Goal: Task Accomplishment & Management: Manage account settings

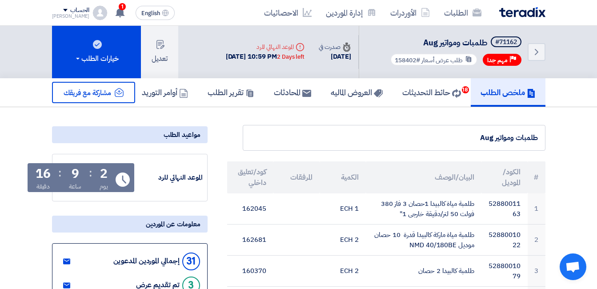
click at [154, 57] on button "تعديل" at bounding box center [159, 52] width 37 height 52
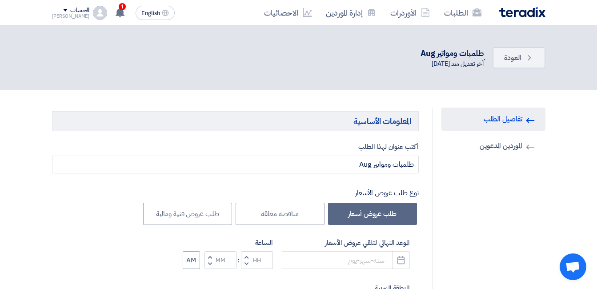
type input "[DATE]"
type input "10"
type input "59"
click at [486, 147] on link "Invited Suppliers الموردين المدعوين" at bounding box center [493, 145] width 104 height 23
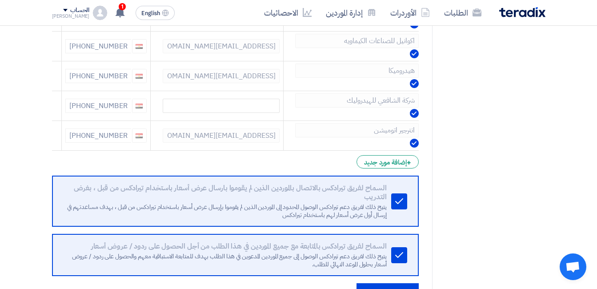
scroll to position [933, 0]
click at [398, 161] on div "+ إضافة مورد جديد" at bounding box center [387, 162] width 62 height 13
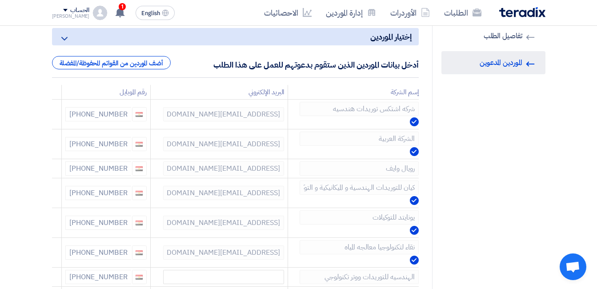
scroll to position [0, 0]
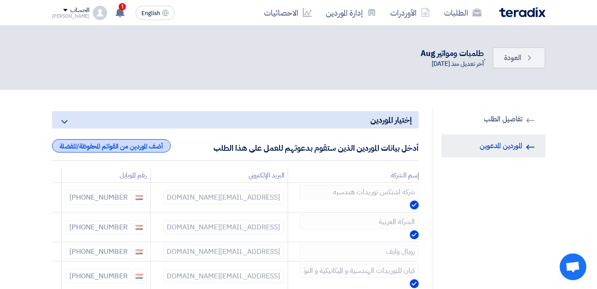
click at [159, 152] on div "أدخل بيانات الموردين الذين ستقوم بدعوتهم للعمل على هذا الطلب أضف الموردين من ال…" at bounding box center [235, 149] width 367 height 21
click at [160, 148] on div "أضف الموردين من القوائم المحفوظة/المفضلة" at bounding box center [111, 145] width 119 height 13
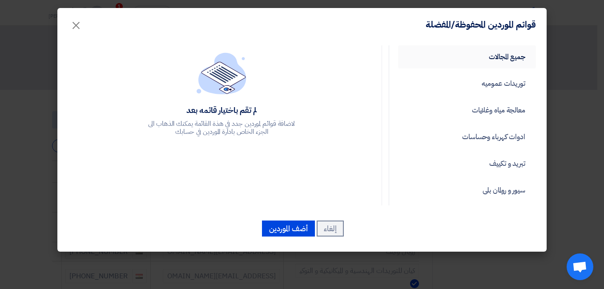
click at [495, 53] on link "جميع المجالات" at bounding box center [467, 56] width 138 height 23
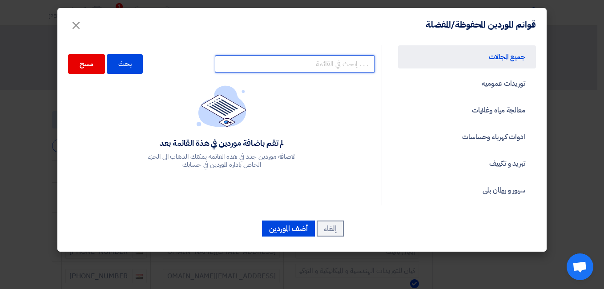
click at [339, 63] on input "text" at bounding box center [295, 64] width 160 height 18
type input "الرياد"
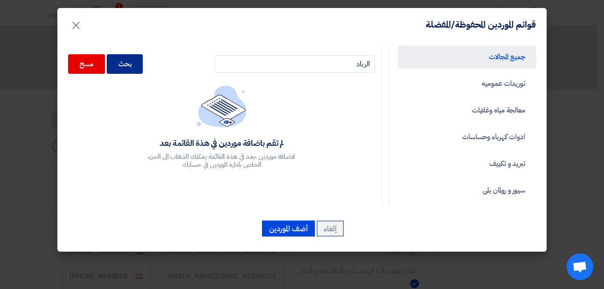
click at [142, 65] on div "بحث" at bounding box center [125, 64] width 36 height 20
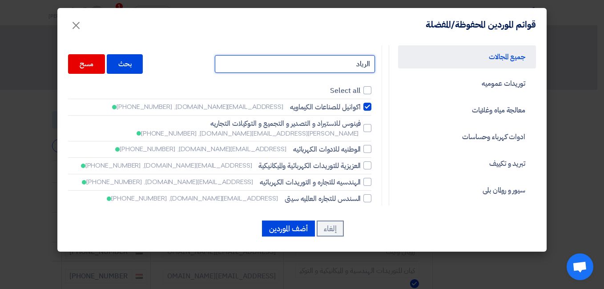
click at [345, 68] on input "الرياد" at bounding box center [295, 64] width 160 height 18
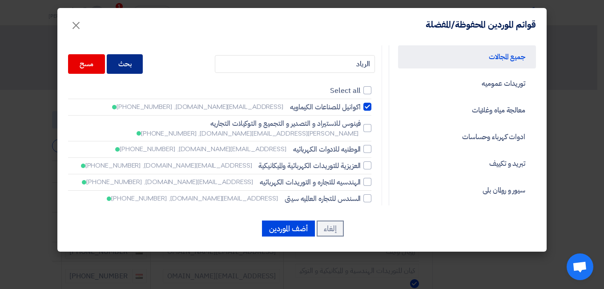
click at [138, 70] on div "بحث" at bounding box center [125, 64] width 36 height 20
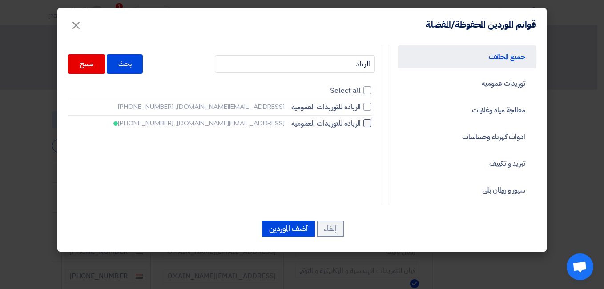
click at [368, 122] on div at bounding box center [367, 123] width 8 height 8
click at [360, 122] on input "الرياده للتوريدات العموميه [EMAIL_ADDRESS][DOMAIN_NAME], [PHONE_NUMBER]" at bounding box center [358, 123] width 6 height 6
checkbox input "true"
click at [304, 227] on button "أضف الموردين" at bounding box center [288, 228] width 53 height 16
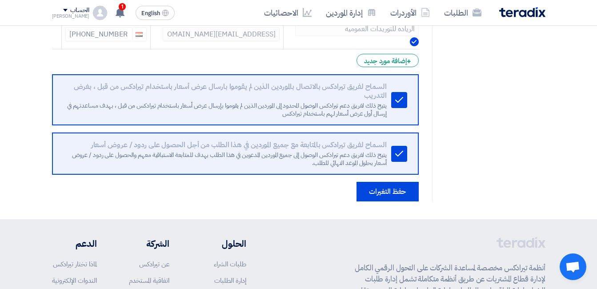
scroll to position [1067, 0]
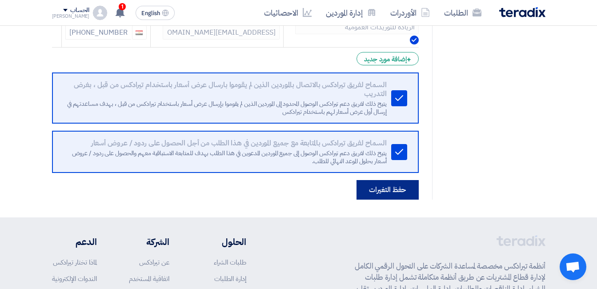
click at [388, 191] on button "حفظ التغيرات" at bounding box center [387, 190] width 62 height 20
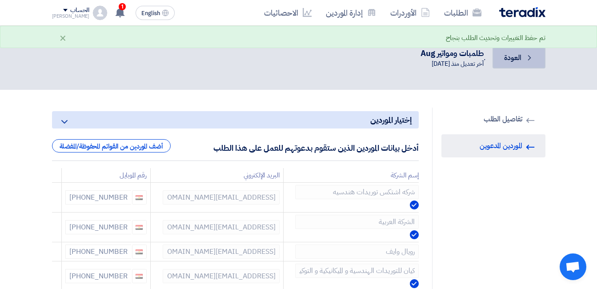
click at [518, 64] on link "Back العودة" at bounding box center [518, 57] width 52 height 21
